Goal: Task Accomplishment & Management: Complete application form

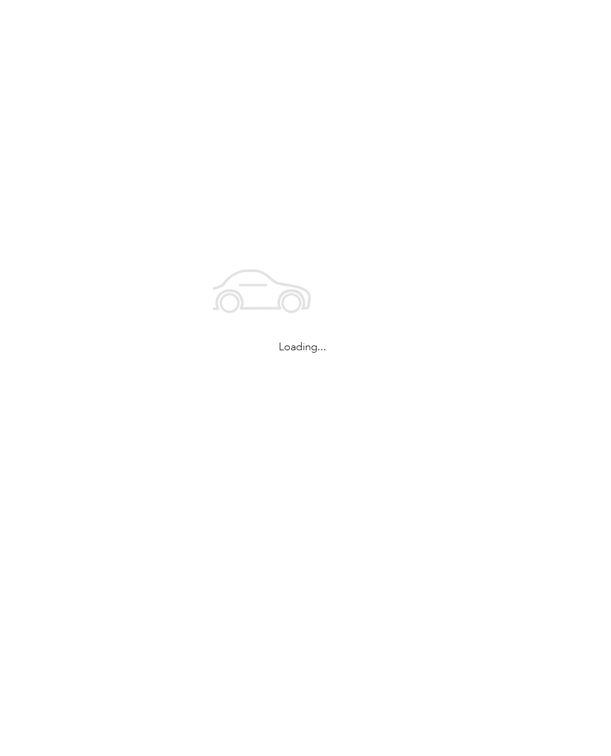
scroll to position [-21, 0]
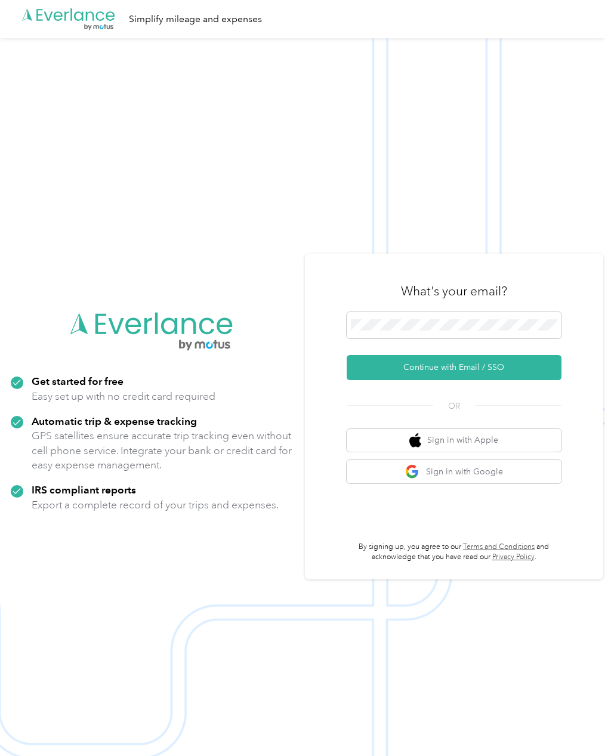
click at [490, 380] on button "Continue with Email / SSO" at bounding box center [454, 367] width 215 height 25
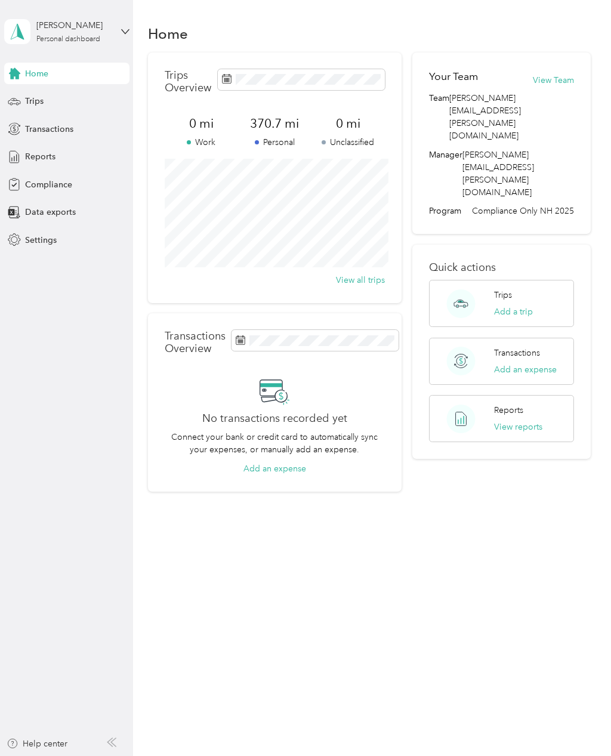
click at [120, 32] on div "[PERSON_NAME] Personal dashboard" at bounding box center [66, 32] width 125 height 42
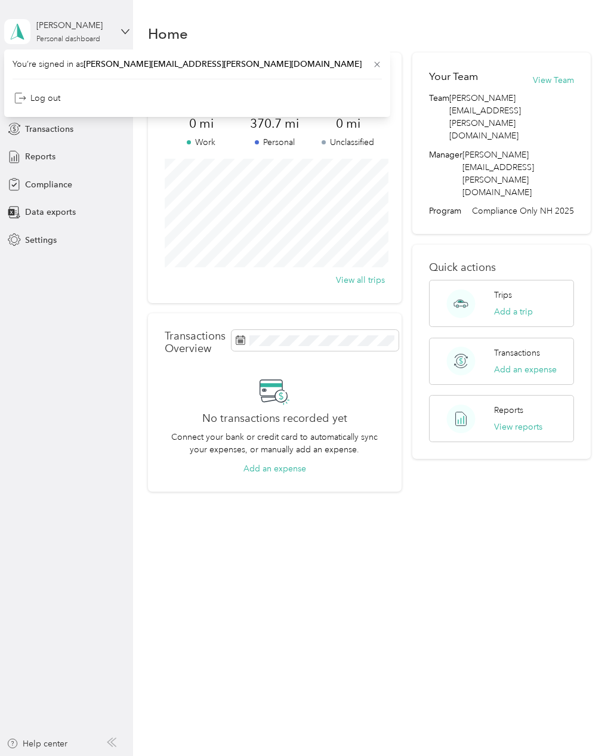
click at [62, 376] on aside "[PERSON_NAME] Personal dashboard Home Trips Transactions Reports Compliance Dat…" at bounding box center [66, 378] width 133 height 756
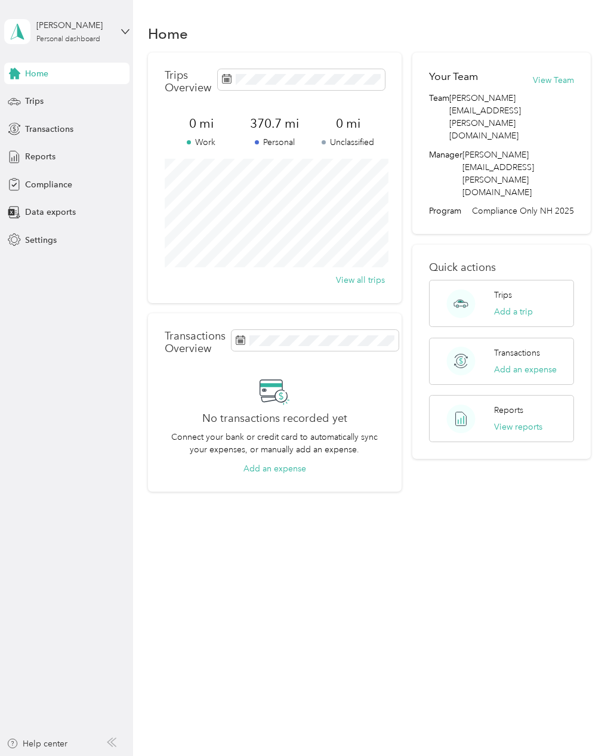
click at [48, 237] on span "Settings" at bounding box center [41, 240] width 32 height 13
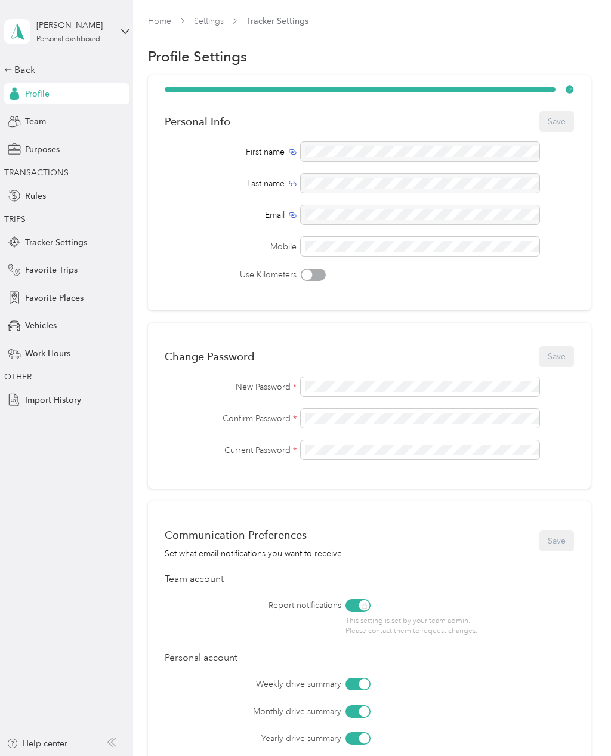
click at [78, 241] on span "Tracker Settings" at bounding box center [56, 242] width 62 height 13
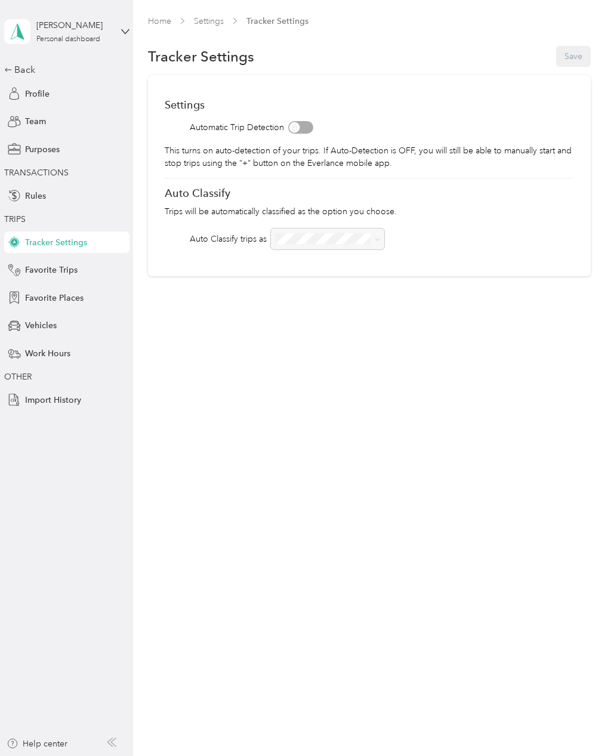
click at [44, 326] on span "Vehicles" at bounding box center [41, 325] width 32 height 13
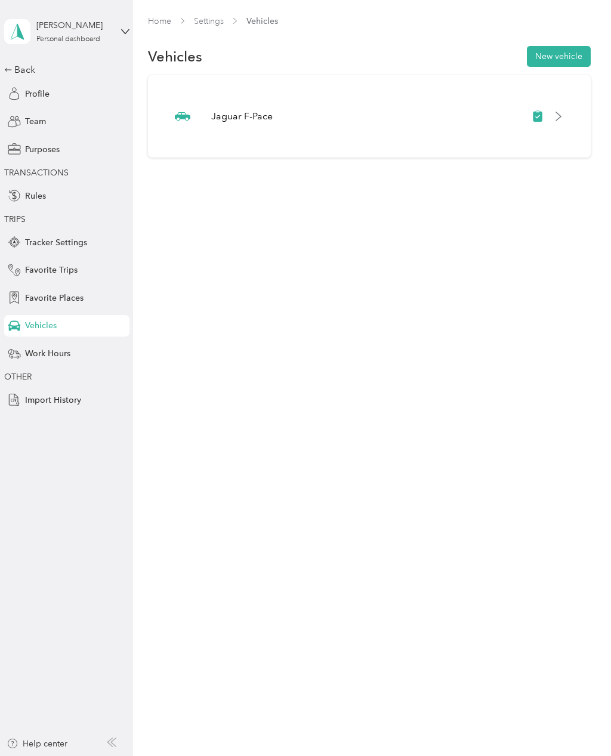
click at [558, 118] on div at bounding box center [548, 116] width 32 height 12
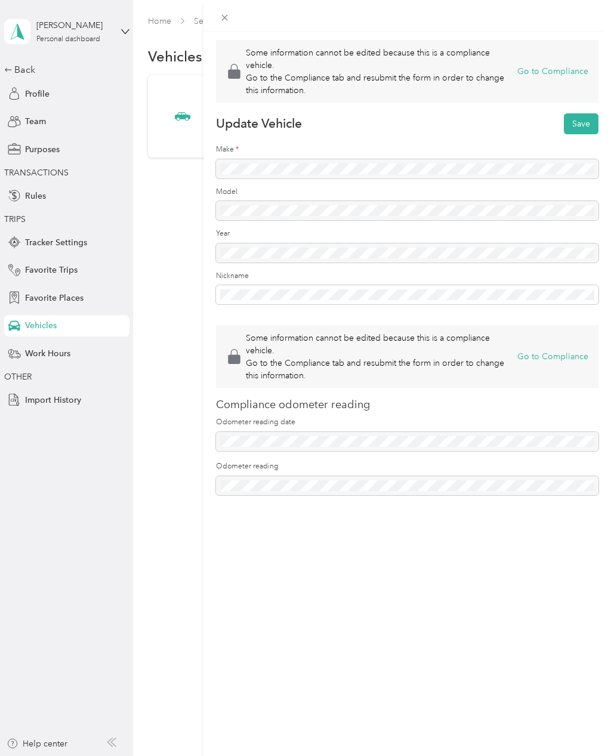
click at [568, 73] on button "Go to Compliance" at bounding box center [552, 71] width 71 height 13
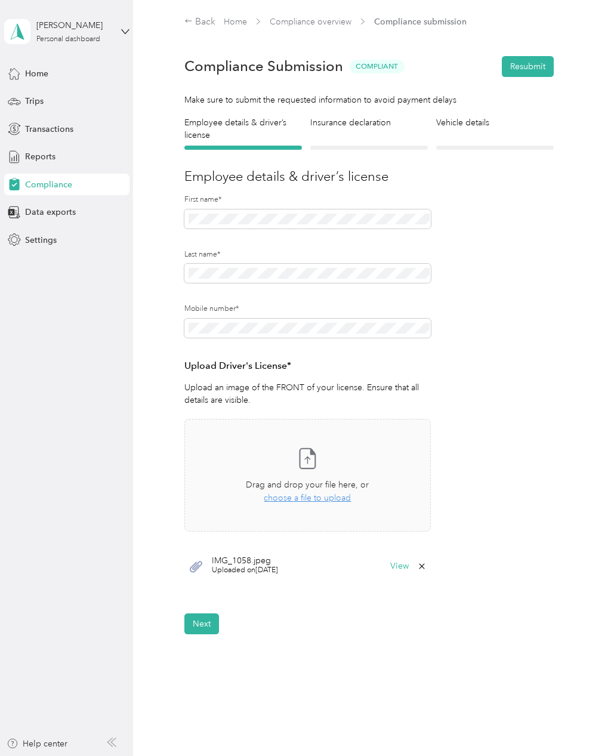
click at [401, 564] on button "View" at bounding box center [399, 566] width 18 height 8
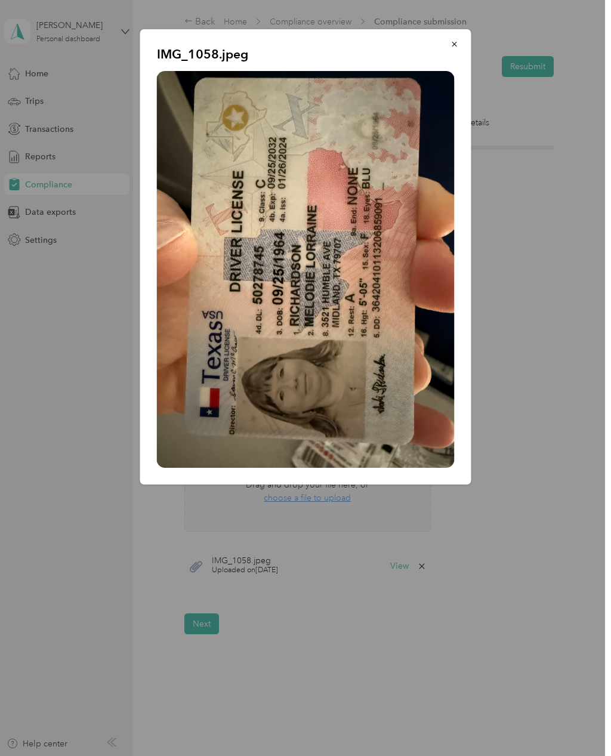
click at [449, 50] on button "button" at bounding box center [454, 43] width 25 height 21
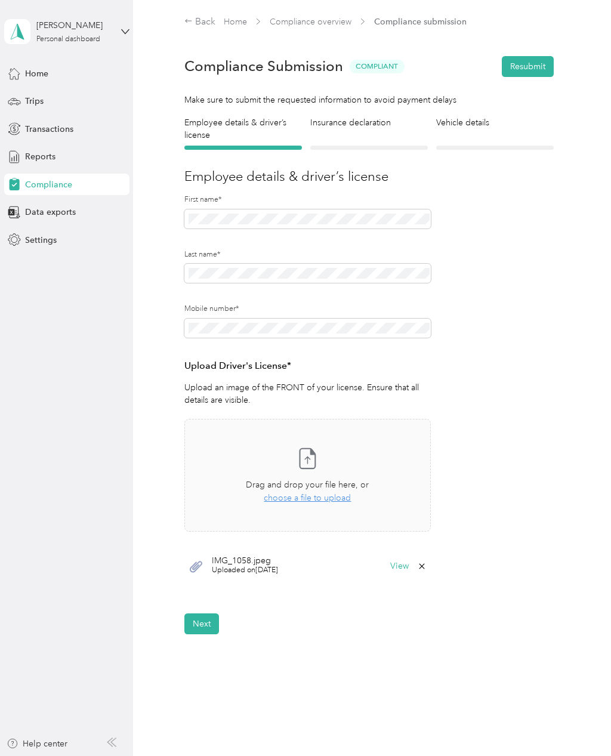
click at [329, 499] on span "choose a file to upload" at bounding box center [307, 498] width 87 height 10
click at [408, 565] on button "View" at bounding box center [399, 566] width 18 height 8
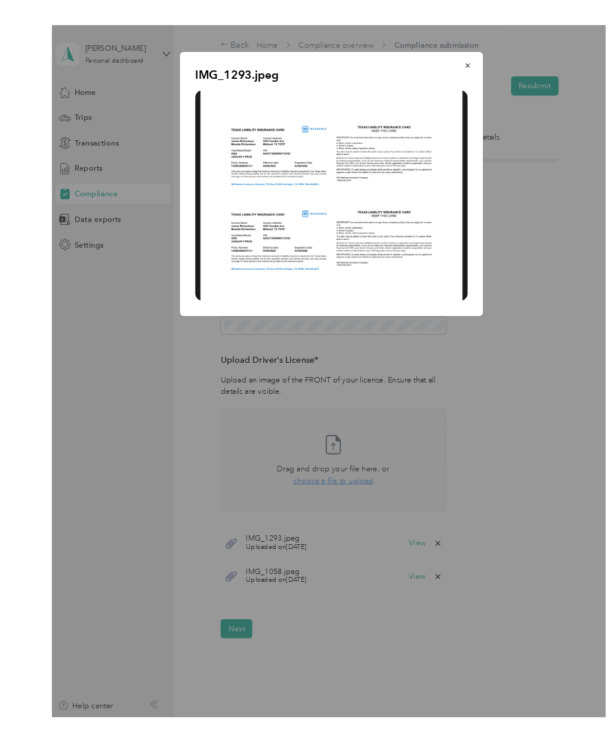
scroll to position [4, 0]
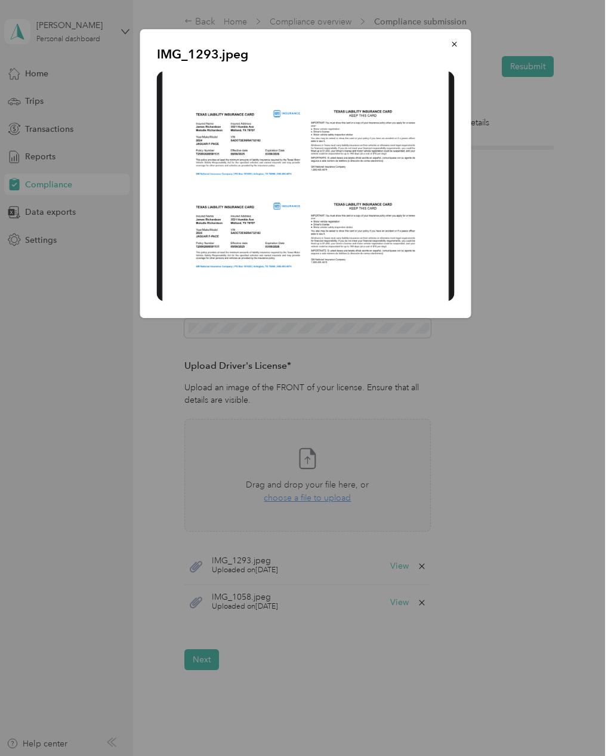
click at [455, 49] on button "button" at bounding box center [454, 43] width 25 height 21
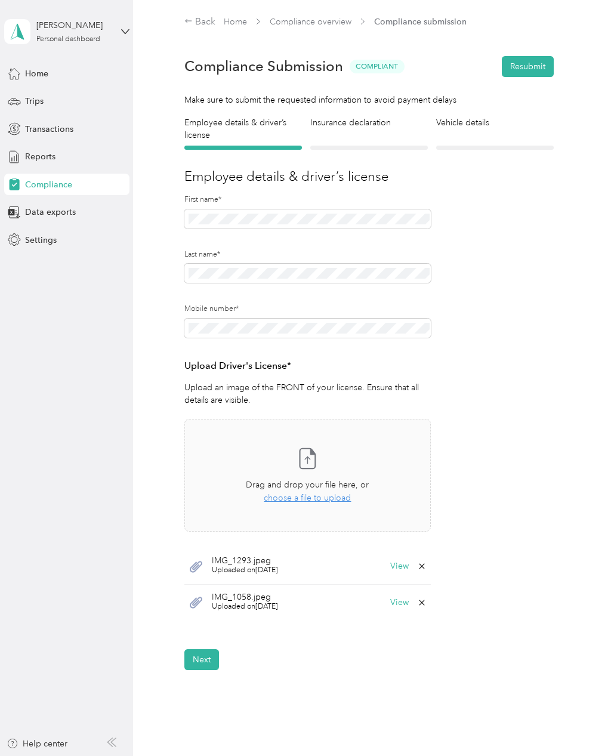
click at [202, 652] on button "Next" at bounding box center [201, 659] width 35 height 21
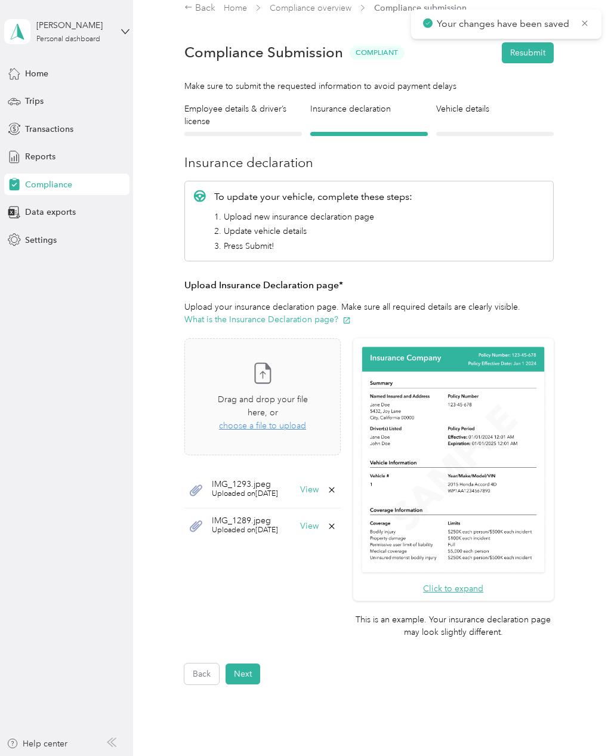
scroll to position [15, 0]
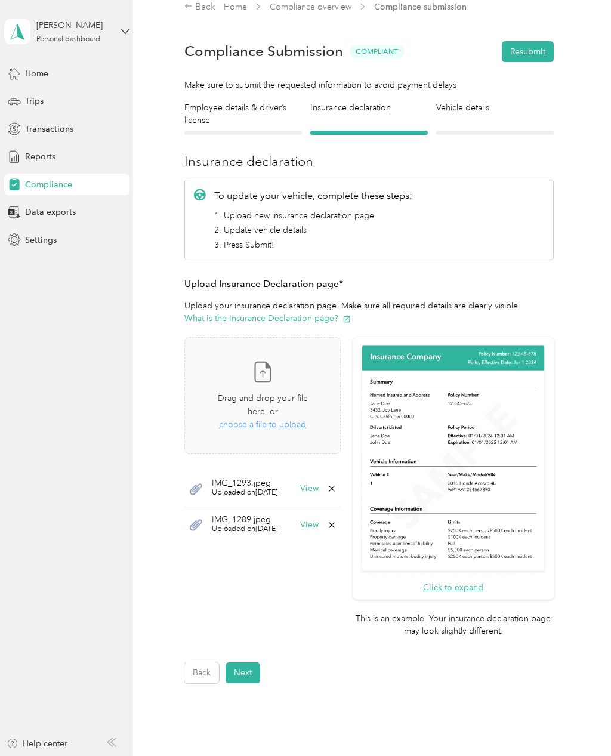
click at [306, 419] on span "choose a file to upload" at bounding box center [262, 424] width 87 height 10
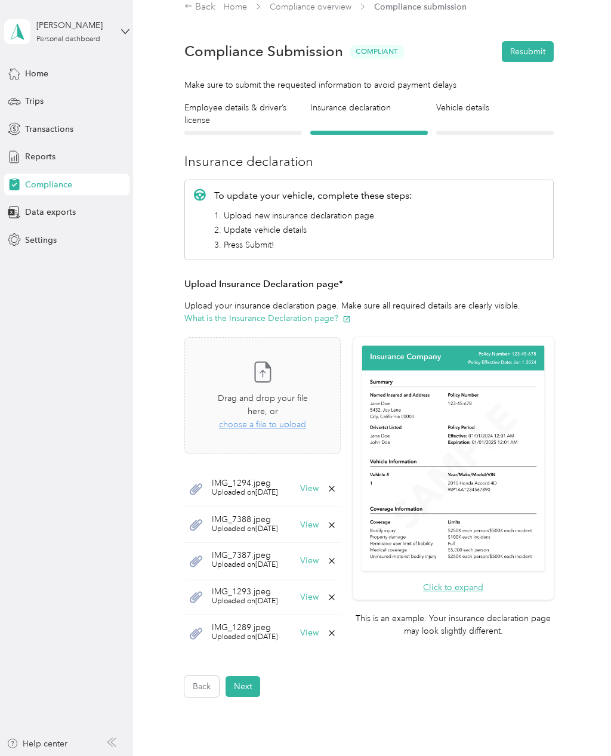
click at [253, 676] on button "Next" at bounding box center [243, 686] width 35 height 21
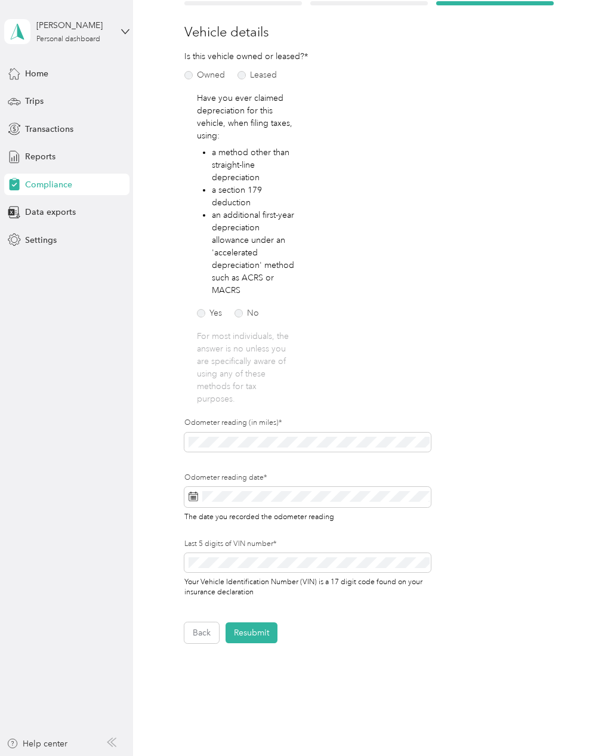
scroll to position [59, 0]
click at [266, 622] on button "Resubmit" at bounding box center [252, 632] width 52 height 21
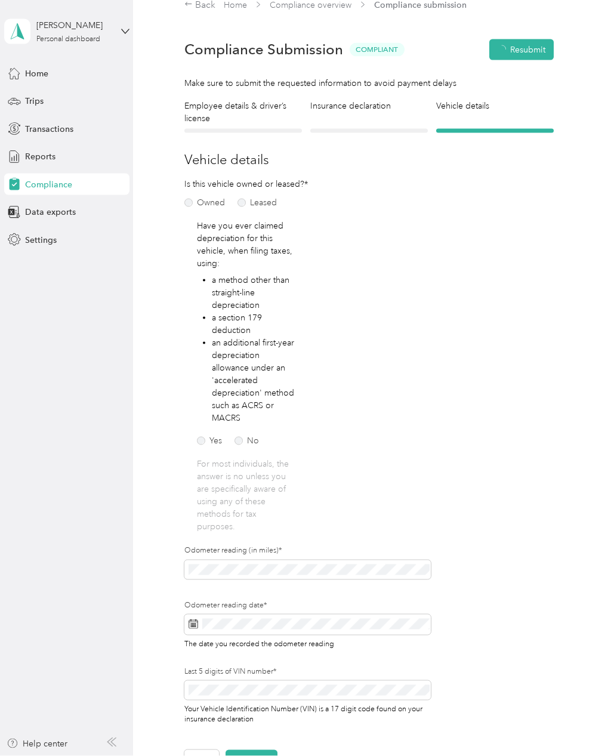
scroll to position [1, 0]
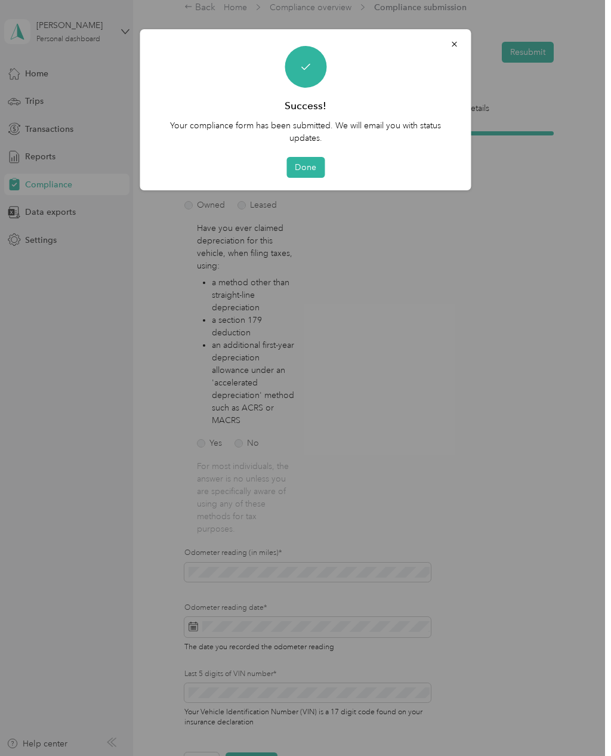
click at [310, 168] on button "Done" at bounding box center [305, 167] width 38 height 21
